Goal: Task Accomplishment & Management: Manage account settings

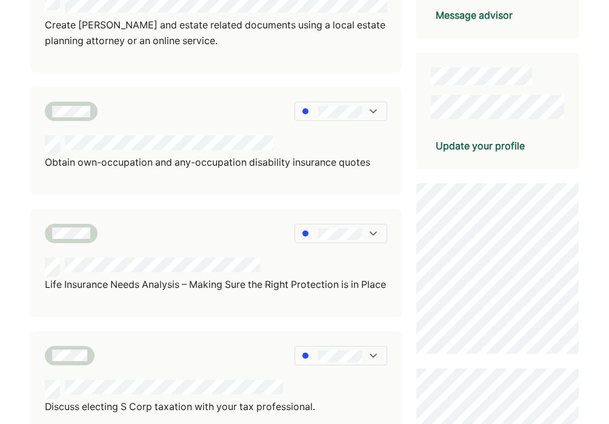
scroll to position [250, 0]
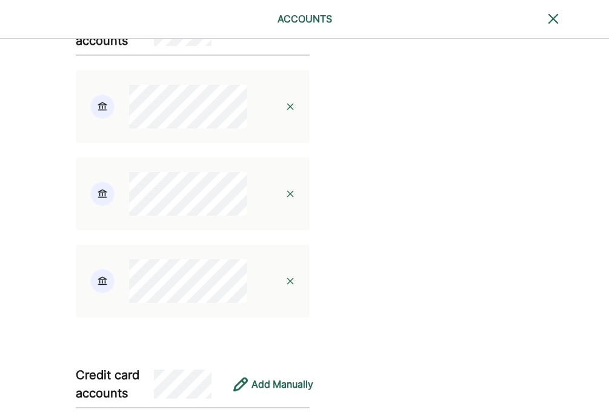
scroll to position [471, 0]
click at [285, 111] on img at bounding box center [290, 106] width 10 height 10
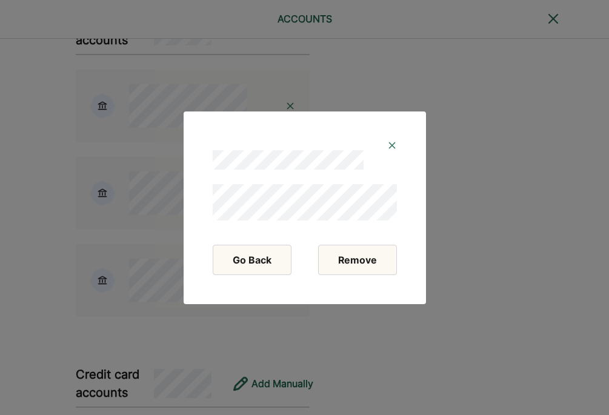
click at [355, 250] on button "Remove" at bounding box center [357, 260] width 79 height 30
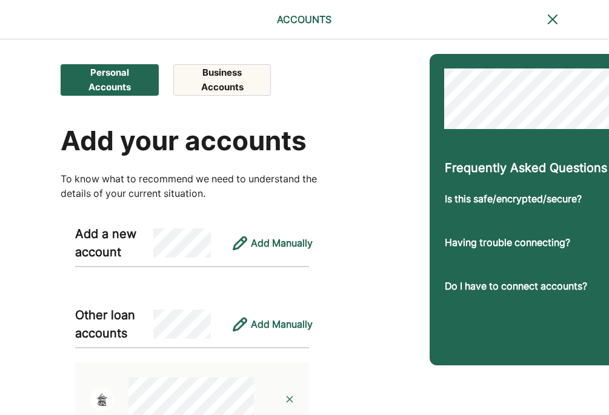
scroll to position [0, 1]
click at [216, 82] on button "Business Accounts" at bounding box center [221, 79] width 97 height 31
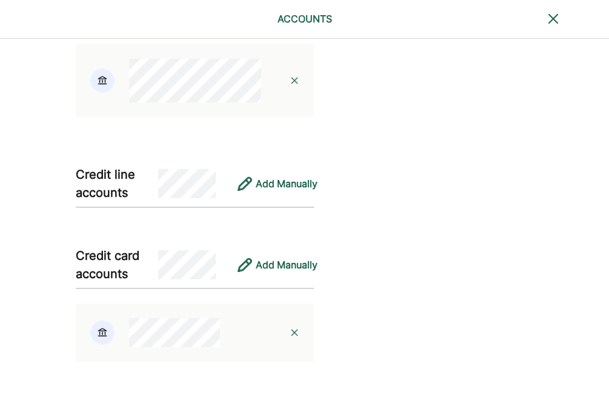
scroll to position [415, 1]
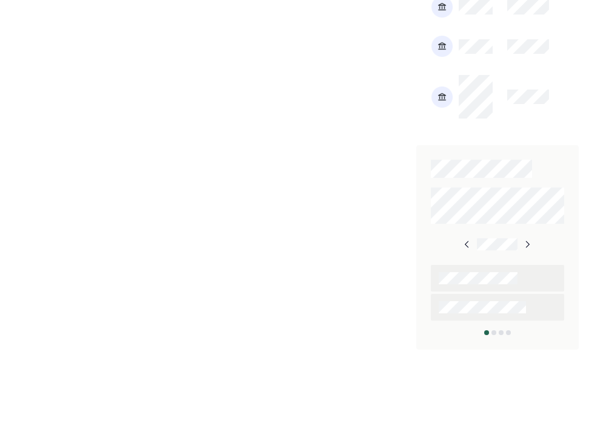
scroll to position [985, 0]
